Goal: Task Accomplishment & Management: Manage account settings

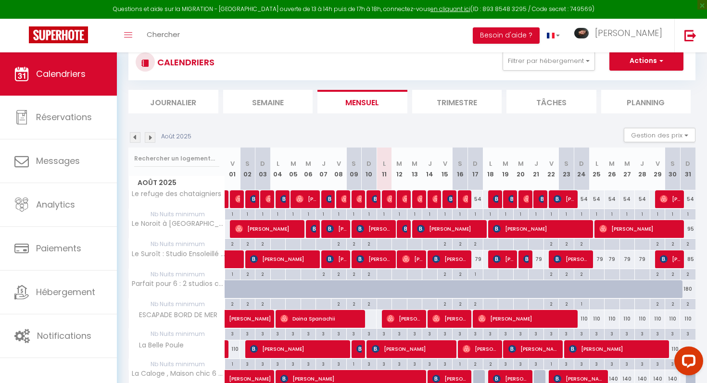
scroll to position [89, 0]
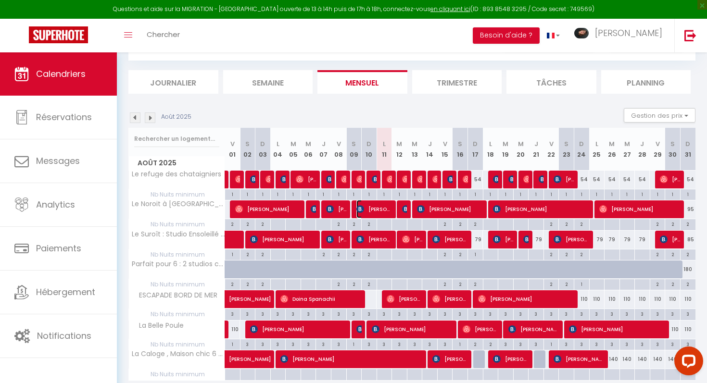
click at [377, 212] on span "[PERSON_NAME]" at bounding box center [374, 209] width 36 height 18
select select "OK"
select select "KO"
select select "0"
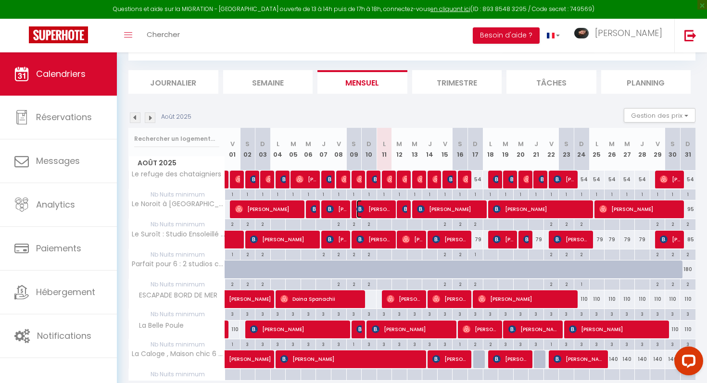
select select "1"
select select
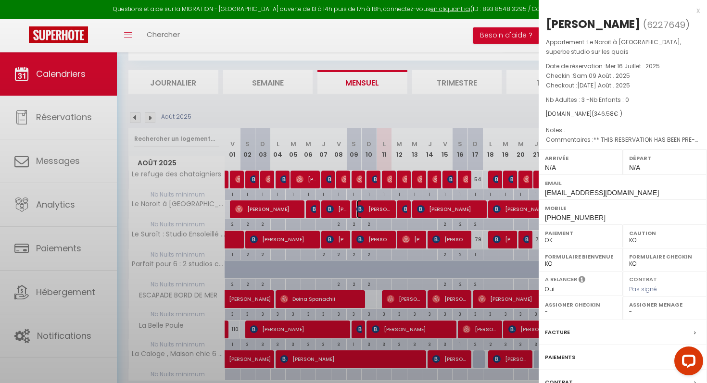
select select "48643"
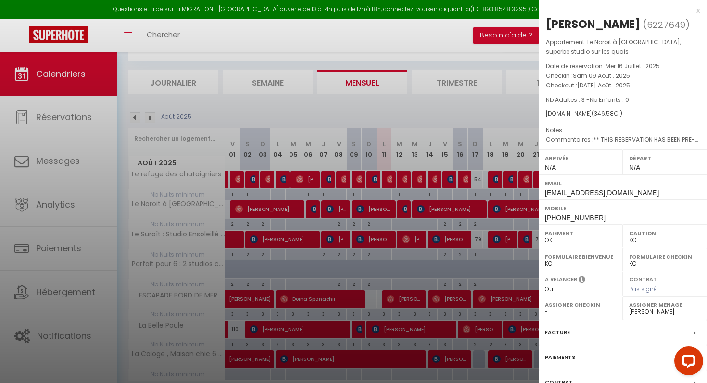
click at [388, 270] on div at bounding box center [353, 191] width 707 height 383
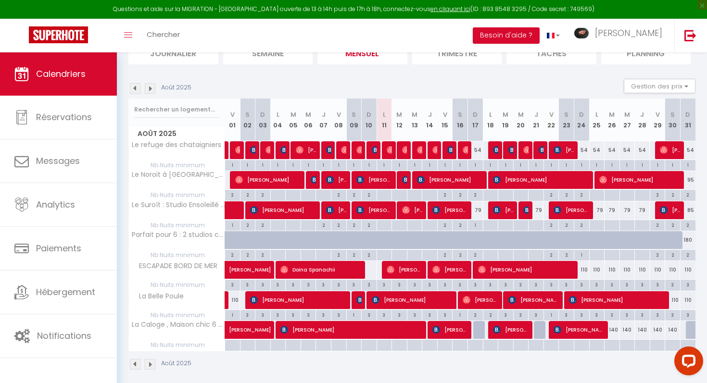
scroll to position [120, 0]
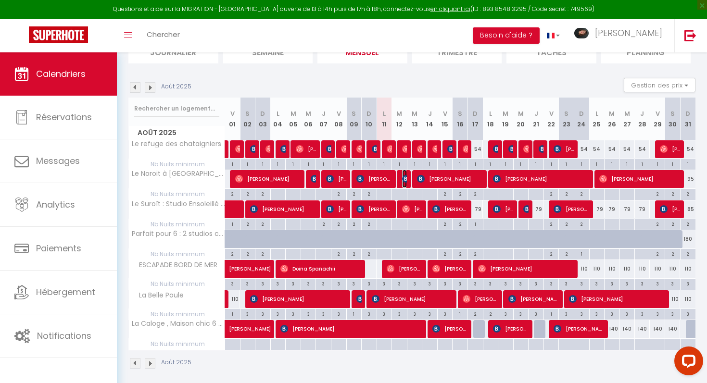
click at [405, 180] on img at bounding box center [406, 179] width 8 height 8
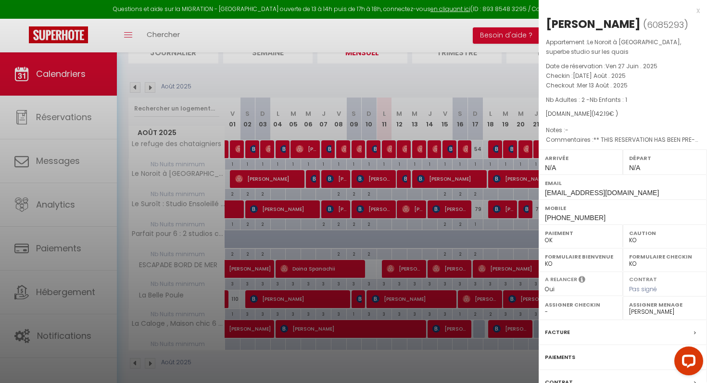
click at [405, 179] on div at bounding box center [353, 191] width 707 height 383
